Goal: Navigation & Orientation: Find specific page/section

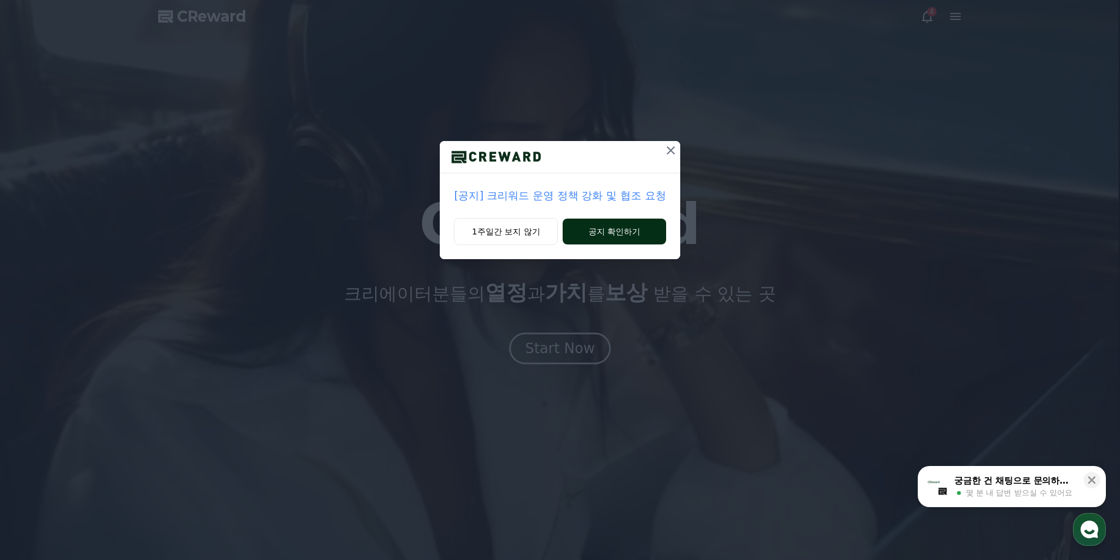
click at [597, 233] on button "공지 확인하기" at bounding box center [614, 232] width 103 height 26
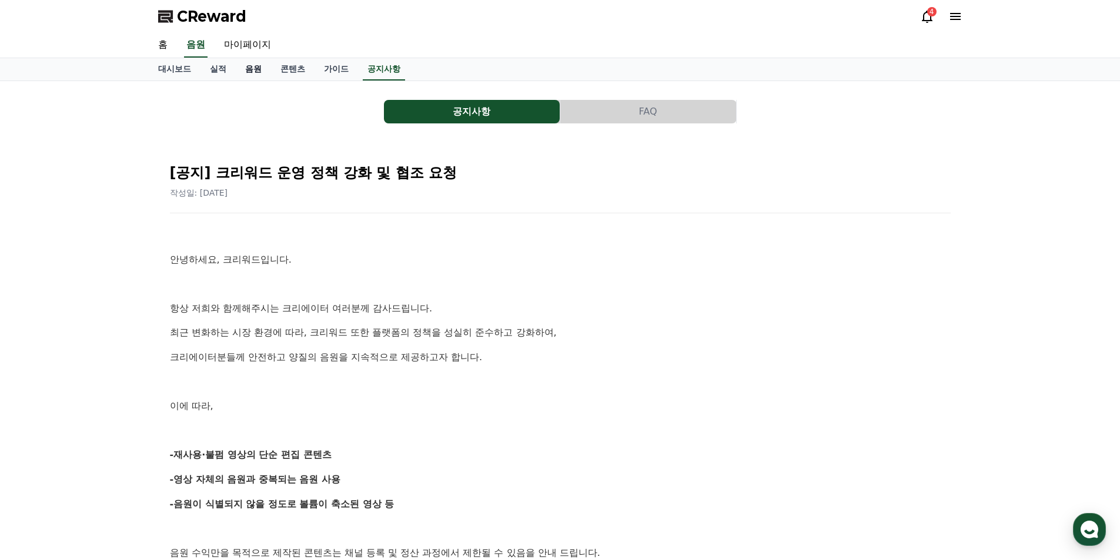
click at [260, 69] on link "음원" at bounding box center [253, 69] width 35 height 22
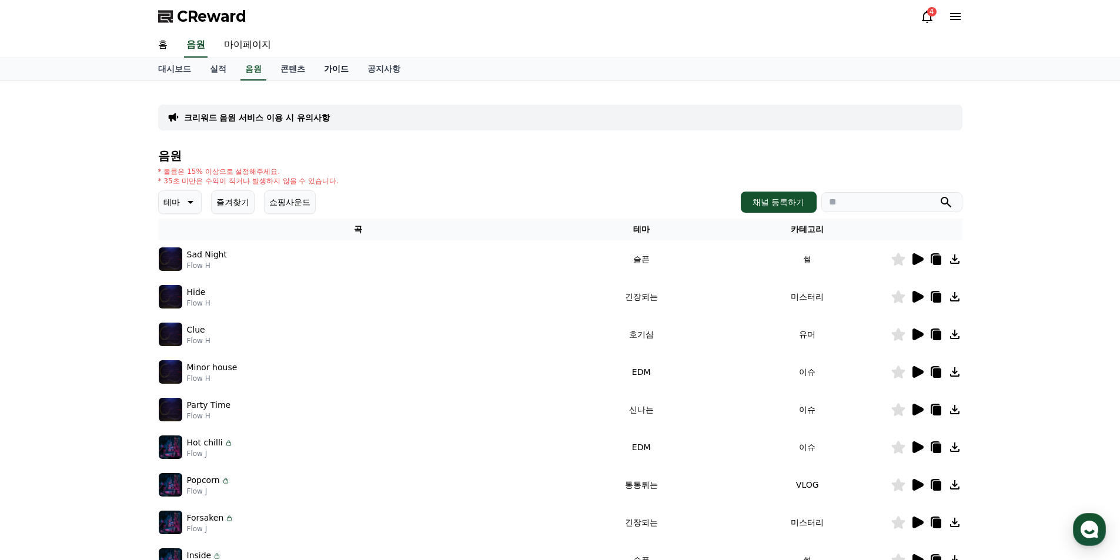
click at [345, 65] on link "가이드" at bounding box center [337, 69] width 44 height 22
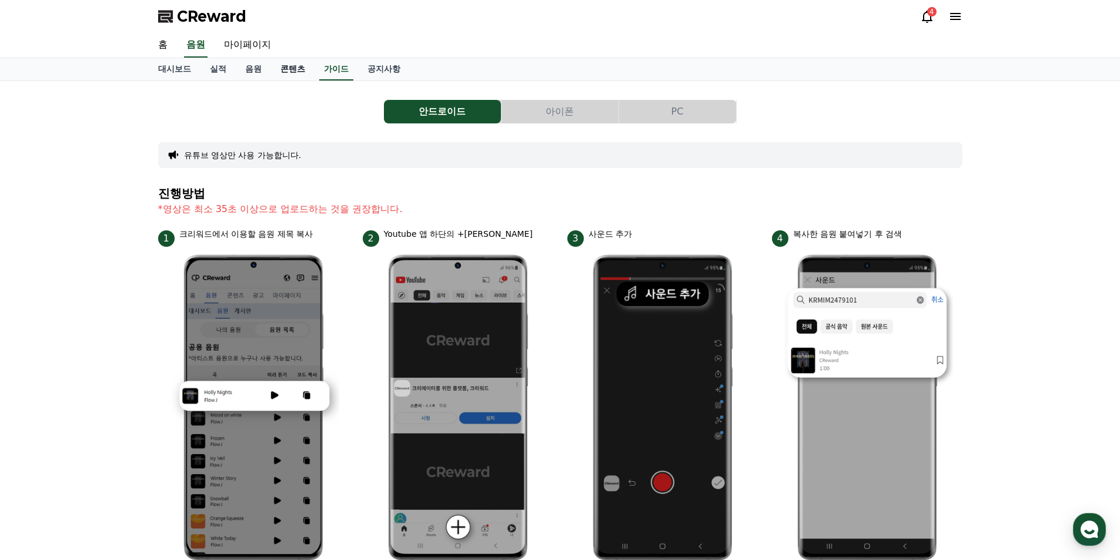
click at [293, 71] on link "콘텐츠" at bounding box center [293, 69] width 44 height 22
